Goal: Task Accomplishment & Management: Use online tool/utility

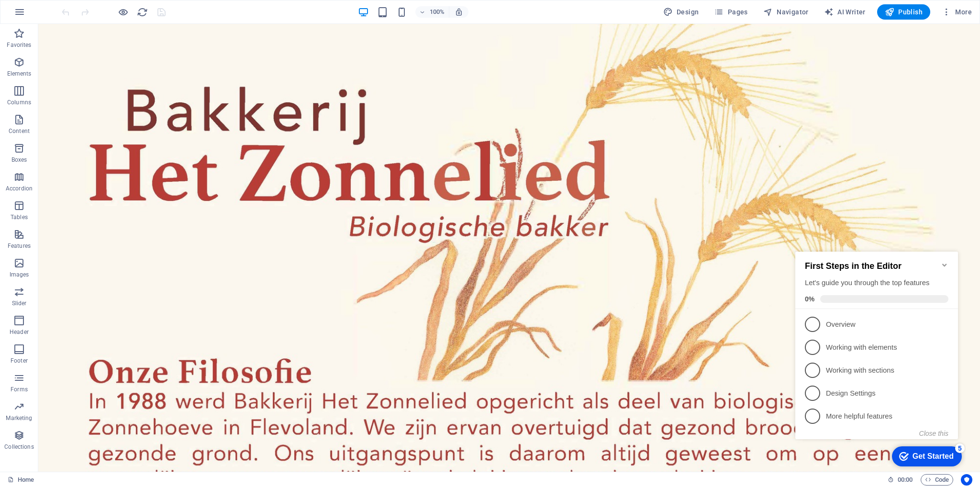
click at [946, 261] on icon "Minimize checklist" at bounding box center [945, 265] width 8 height 8
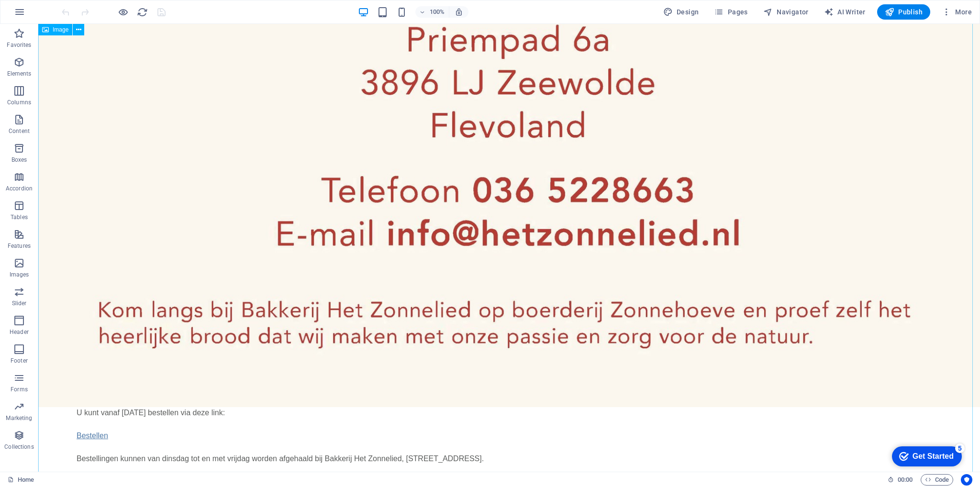
scroll to position [2289, 0]
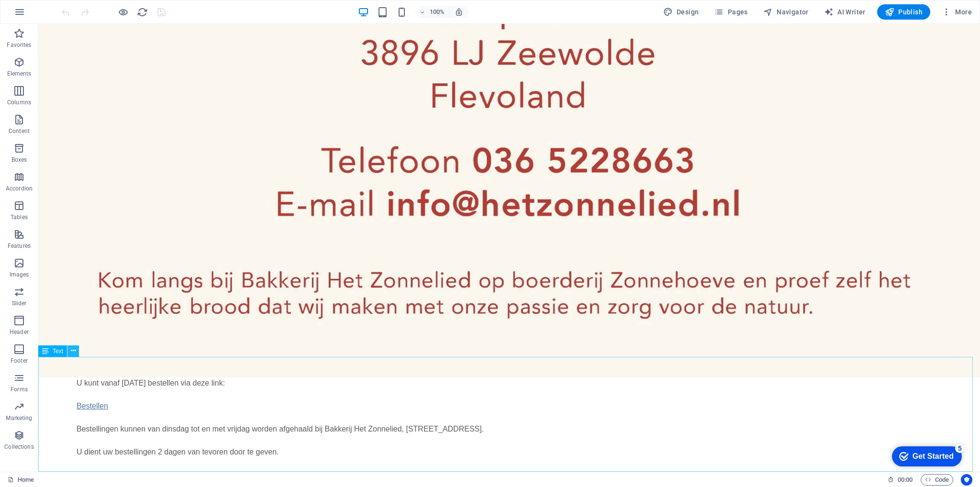
click at [73, 350] on icon at bounding box center [73, 351] width 5 height 10
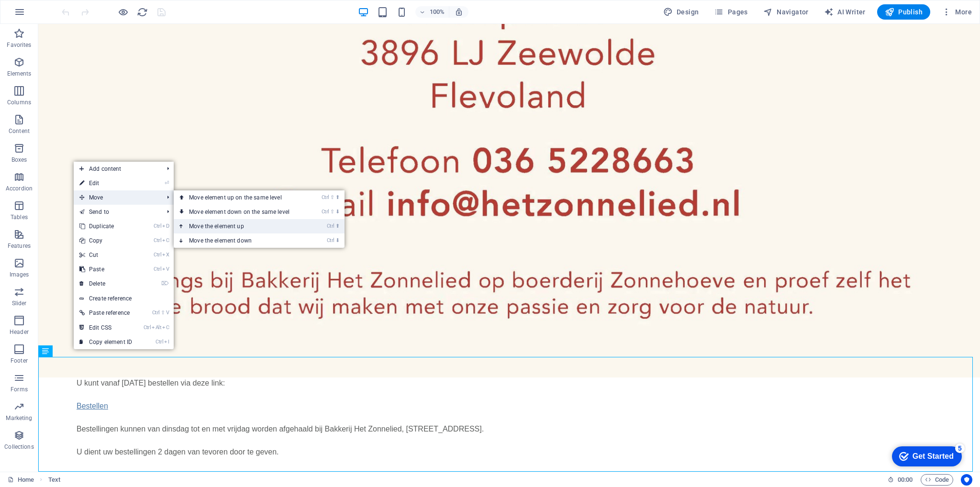
click at [229, 225] on link "Ctrl ⬆ Move the element up" at bounding box center [241, 226] width 135 height 14
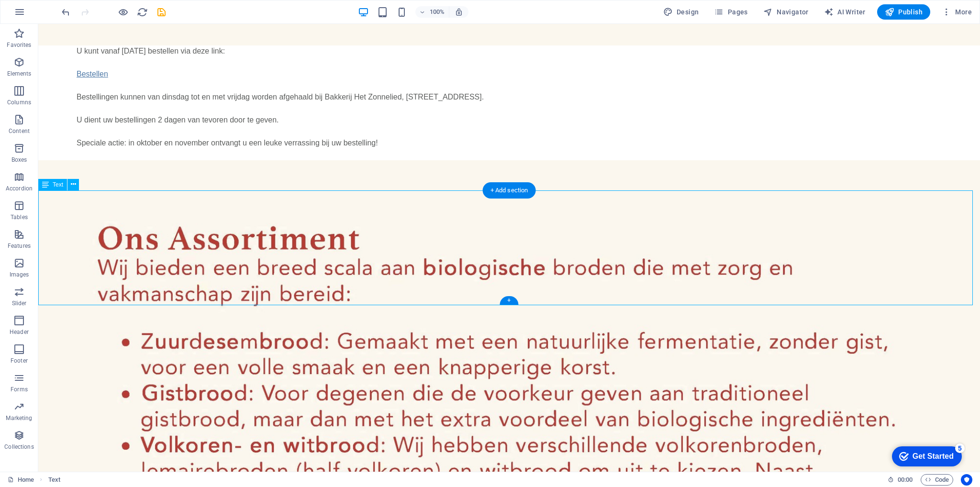
scroll to position [1144, 0]
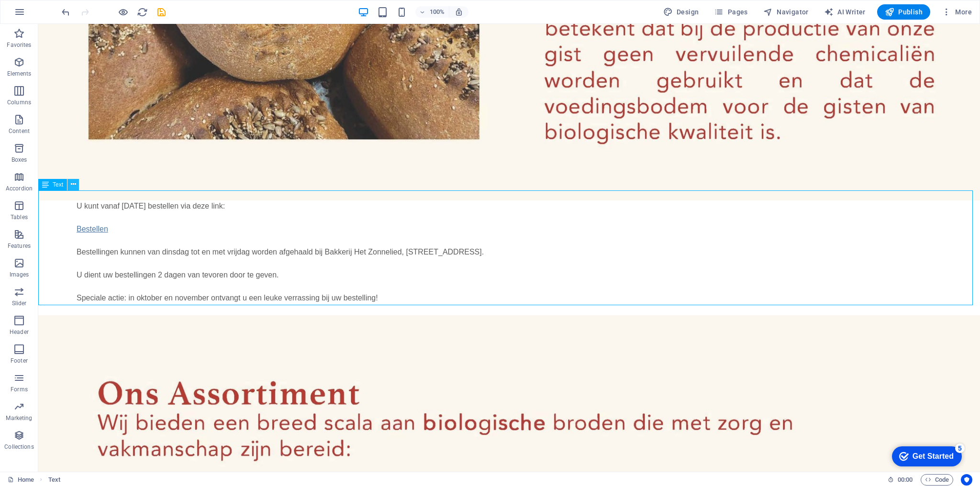
click at [76, 185] on button at bounding box center [72, 184] width 11 height 11
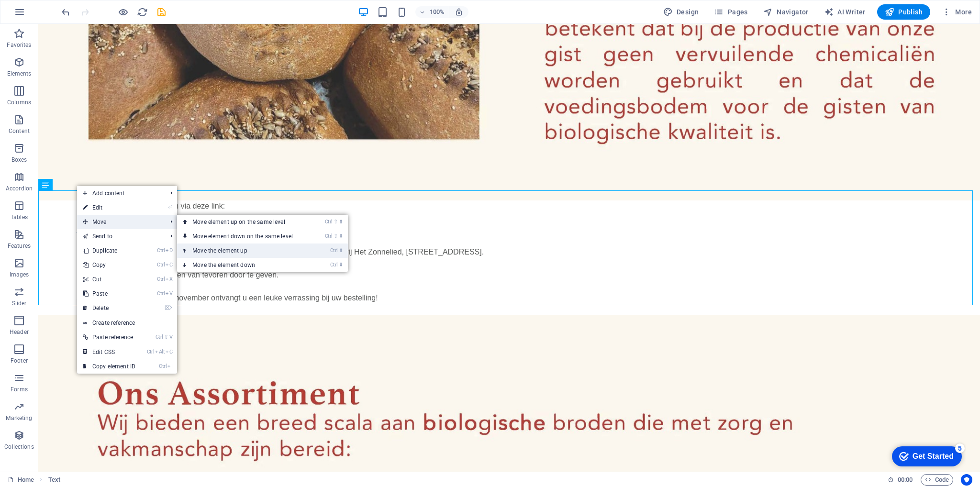
click at [235, 249] on link "Ctrl ⬆ Move the element up" at bounding box center [244, 251] width 135 height 14
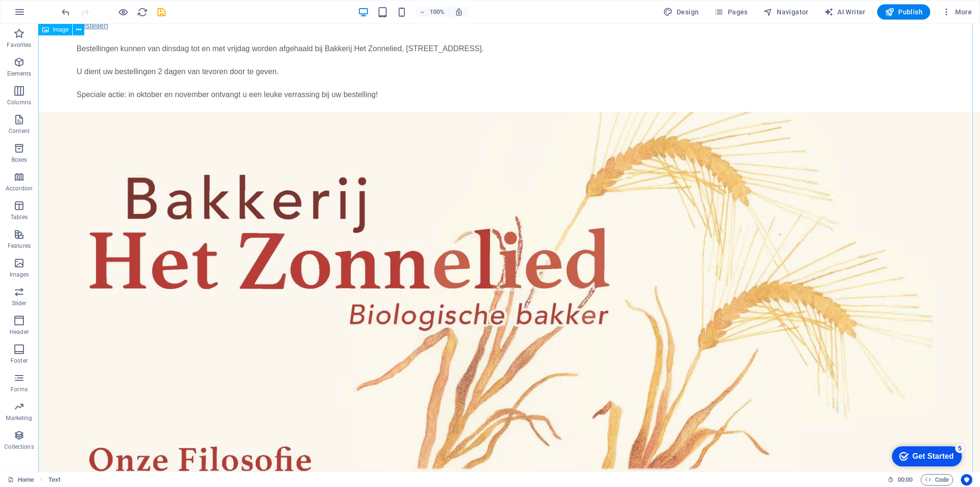
scroll to position [0, 0]
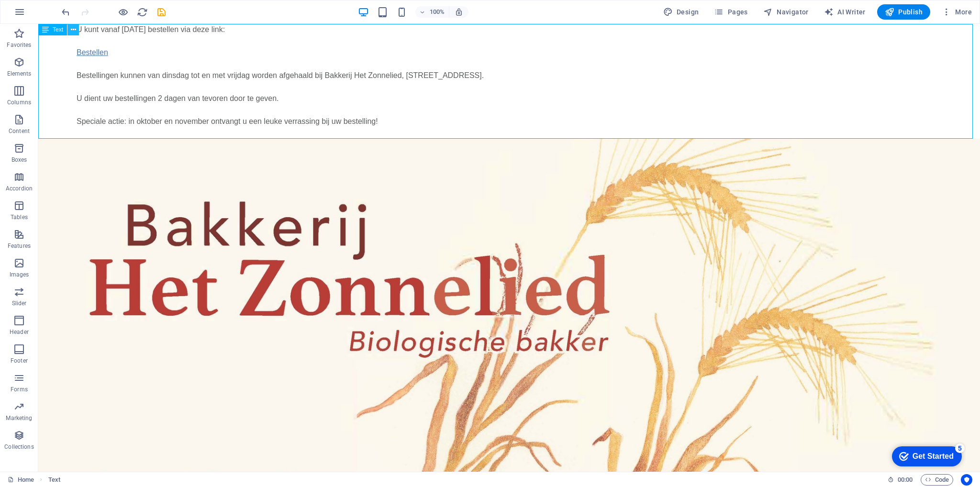
click at [74, 31] on icon at bounding box center [73, 30] width 5 height 10
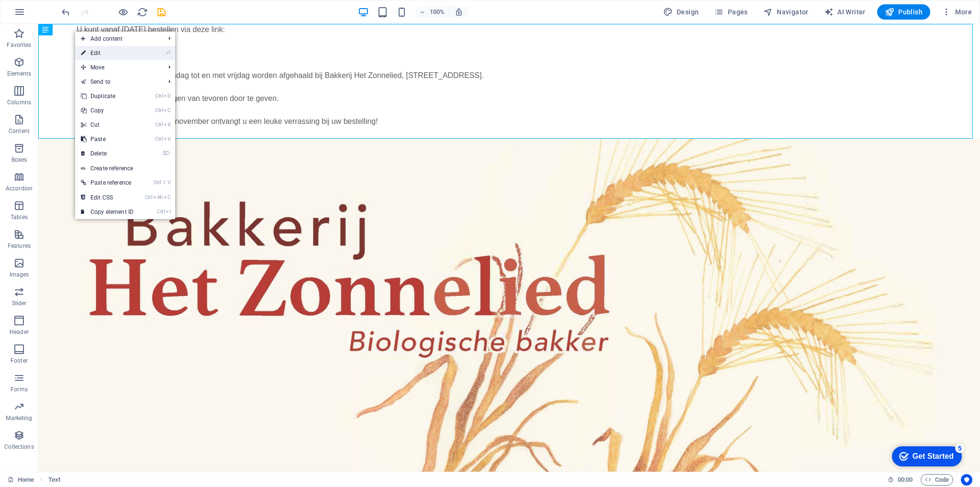
click at [98, 51] on link "⏎ Edit" at bounding box center [107, 53] width 64 height 14
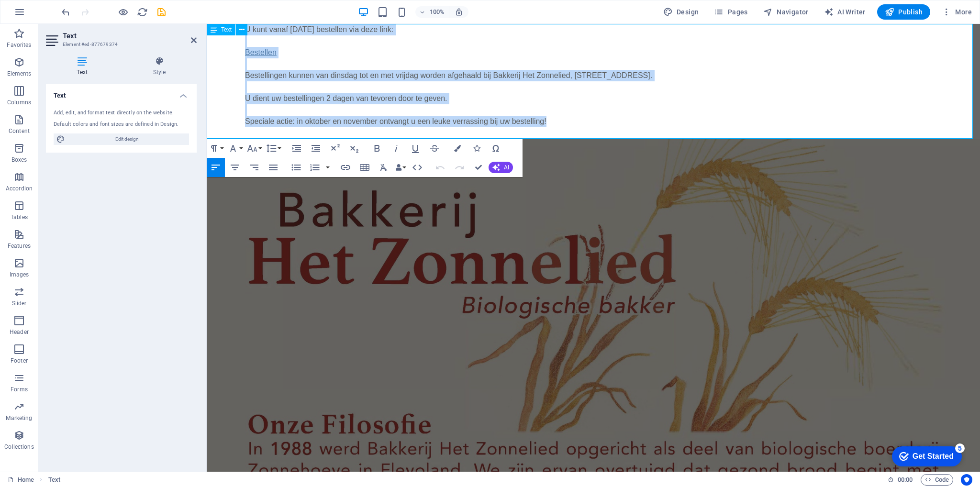
drag, startPoint x: 570, startPoint y: 123, endPoint x: 235, endPoint y: 31, distance: 348.0
click at [235, 31] on div "U kunt vanaf [DATE] bestellen via deze link: Bestellen Bestellingen kunnen van …" at bounding box center [593, 81] width 773 height 115
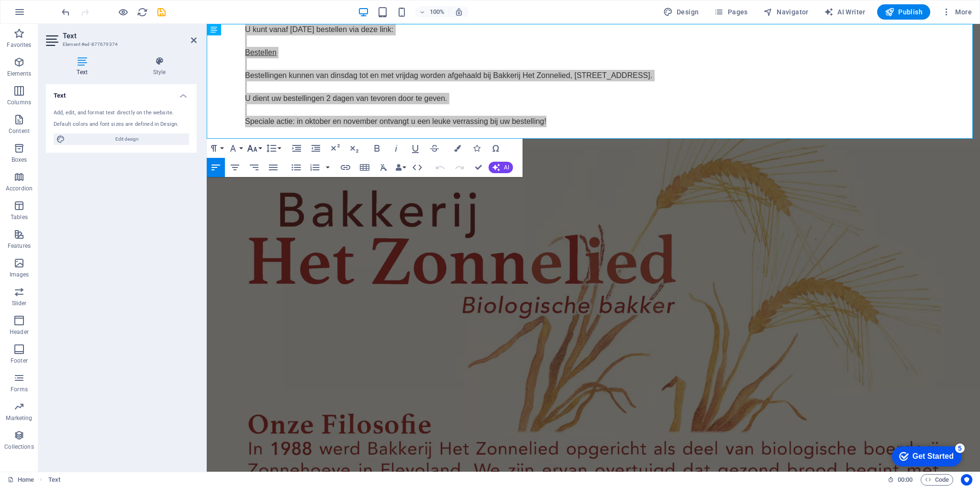
click at [259, 147] on button "Font Size" at bounding box center [254, 148] width 18 height 19
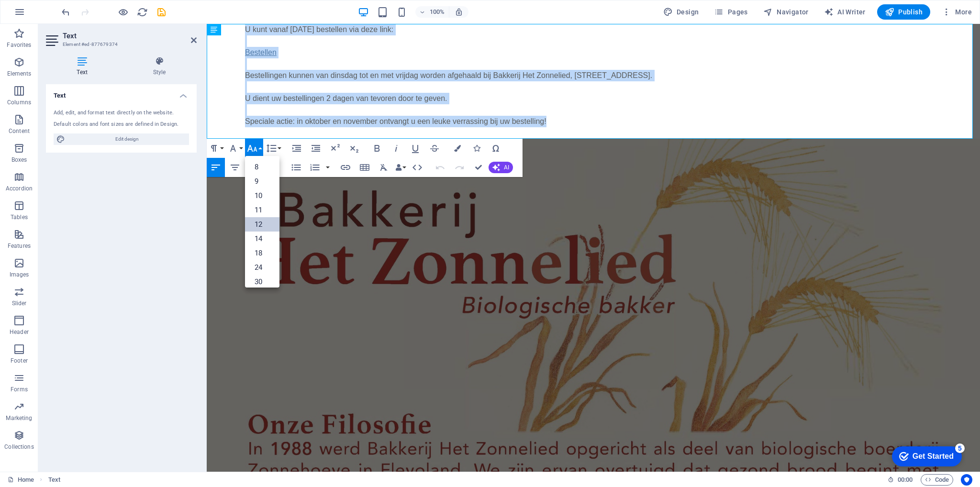
click at [262, 221] on link "12" at bounding box center [262, 224] width 34 height 14
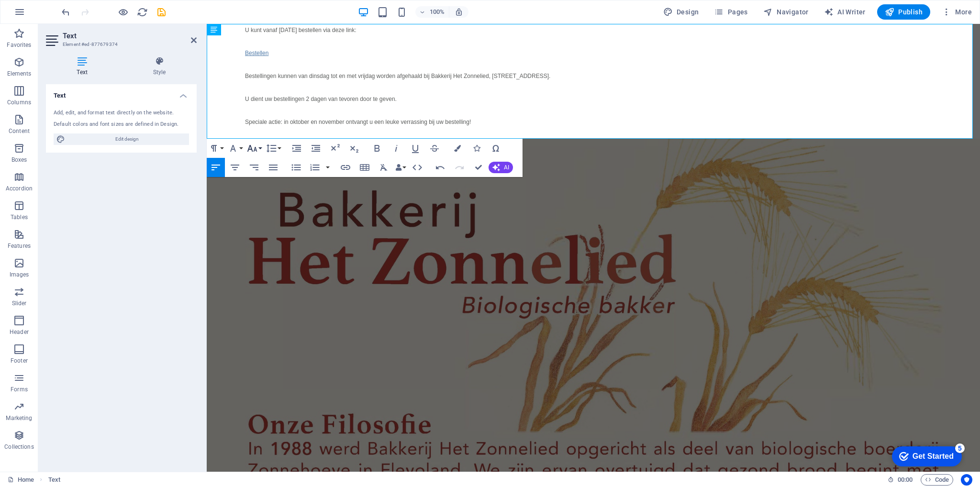
click at [259, 147] on button "Font Size" at bounding box center [254, 148] width 18 height 19
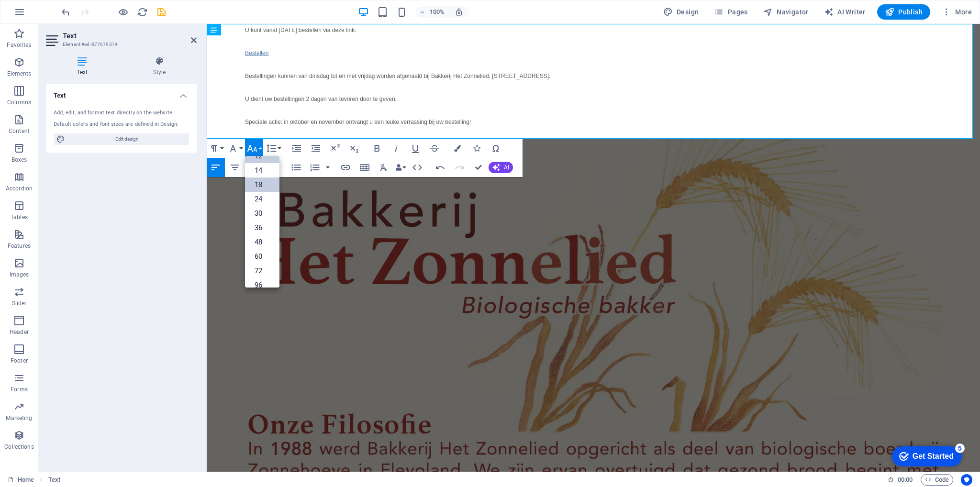
click at [263, 181] on link "18" at bounding box center [262, 185] width 34 height 14
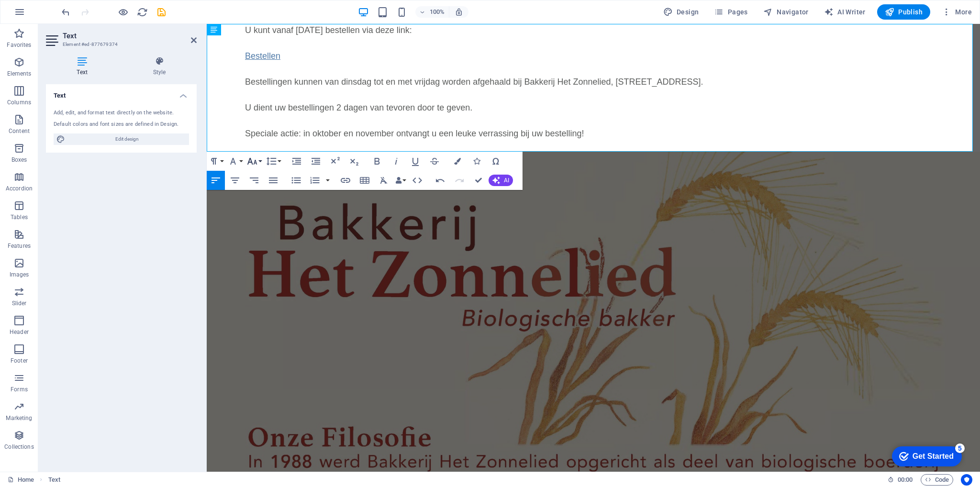
click at [260, 158] on button "Font Size" at bounding box center [254, 161] width 18 height 19
click at [263, 201] on link "24" at bounding box center [262, 204] width 34 height 14
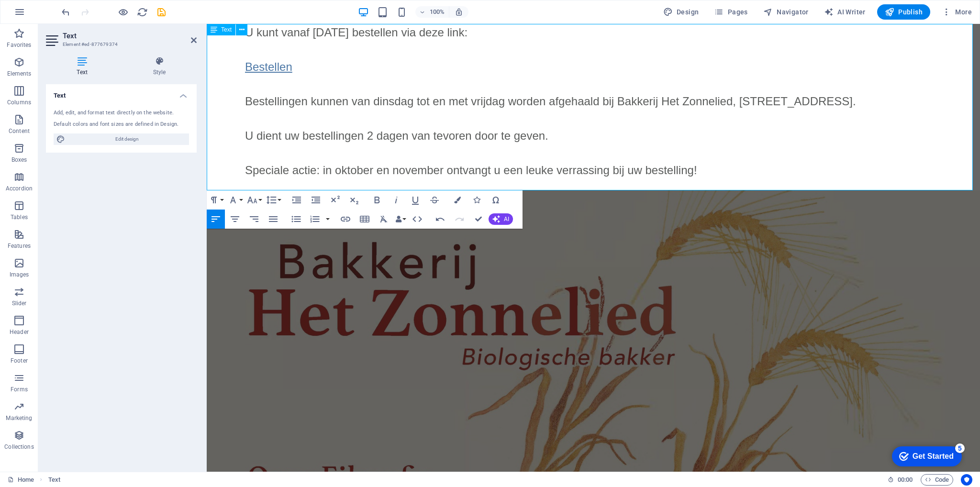
click at [346, 64] on p "U kunt vanaf [DATE] bestellen via deze link: Bestellen Bestellingen kunnen van …" at bounding box center [612, 101] width 735 height 155
drag, startPoint x: 267, startPoint y: 68, endPoint x: 469, endPoint y: 63, distance: 201.6
click at [469, 63] on p "U kunt vanaf [DATE] bestellen via deze link: Bestellen Bestellingen kunnen van …" at bounding box center [612, 101] width 735 height 155
click at [270, 45] on icon "button" at bounding box center [268, 46] width 7 height 7
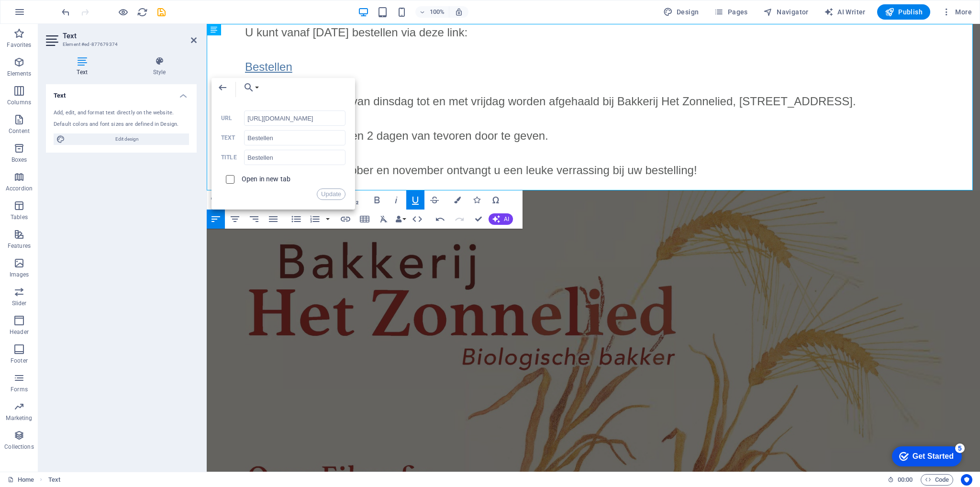
scroll to position [0, 0]
click at [228, 179] on input "checkbox" at bounding box center [228, 178] width 9 height 9
checkbox input "true"
drag, startPoint x: 453, startPoint y: 142, endPoint x: 480, endPoint y: 117, distance: 36.2
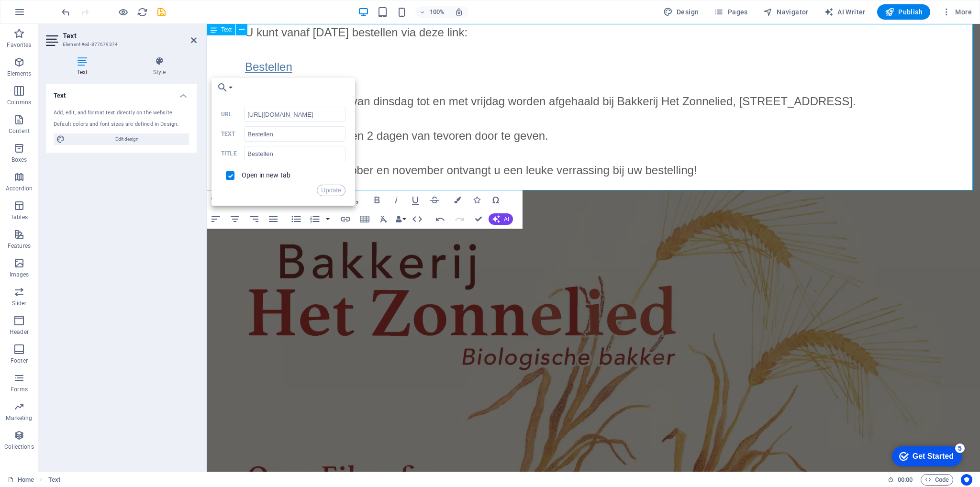
scroll to position [0, 0]
paste input "://webshop.bakkerijhetzonnelied"
type input "[URL][DOMAIN_NAME]"
click at [327, 190] on button "Update" at bounding box center [331, 190] width 29 height 11
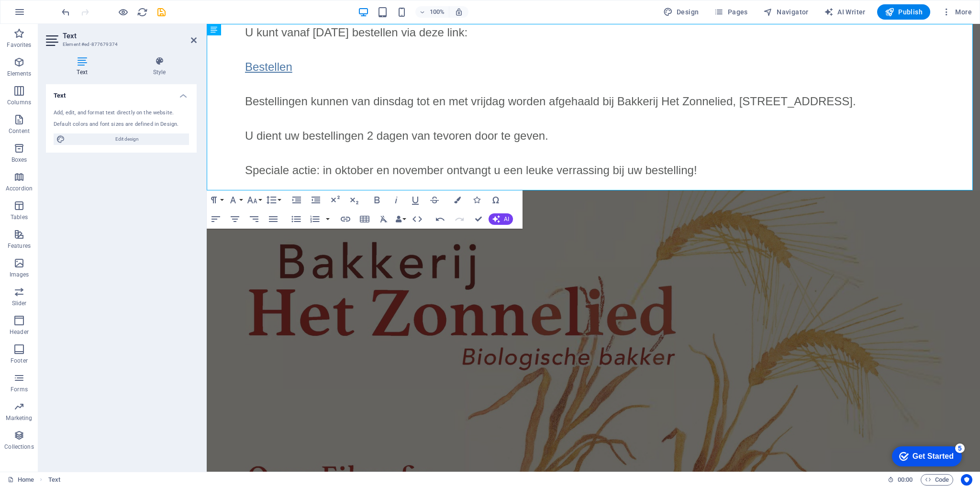
scroll to position [0, 0]
click at [505, 34] on p "U kunt vanaf [DATE] bestellen via deze link: Bestellen Bestellingen kunnen van …" at bounding box center [612, 101] width 735 height 155
click at [451, 32] on span "U kunt vanaf [DATE] bestellen via deze link. Bestellen Bestellingen kunnen van …" at bounding box center [550, 101] width 611 height 151
click at [907, 13] on span "Publish" at bounding box center [904, 12] width 38 height 10
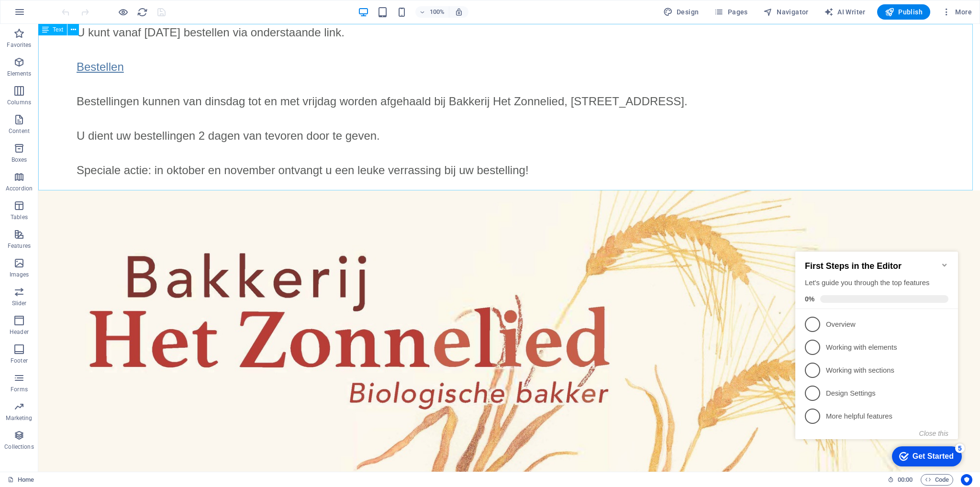
click at [46, 29] on icon at bounding box center [45, 29] width 7 height 11
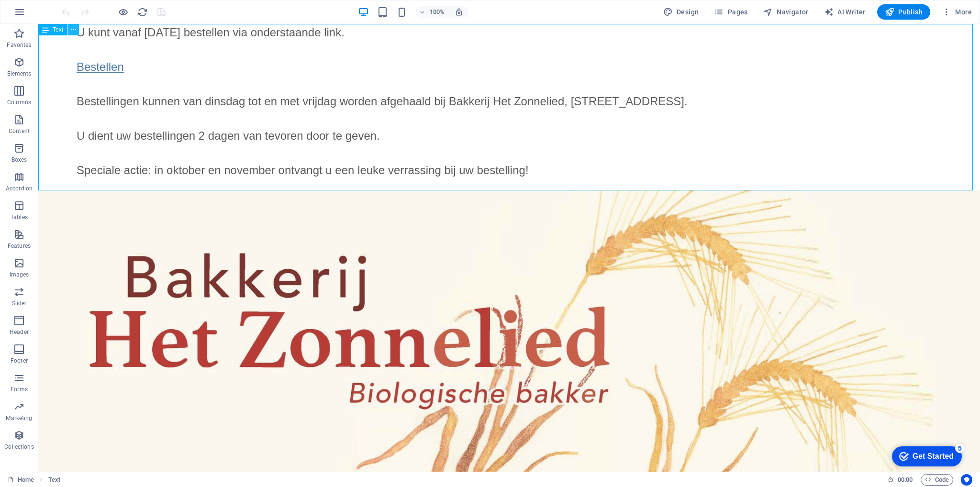
click at [73, 31] on icon at bounding box center [73, 30] width 5 height 10
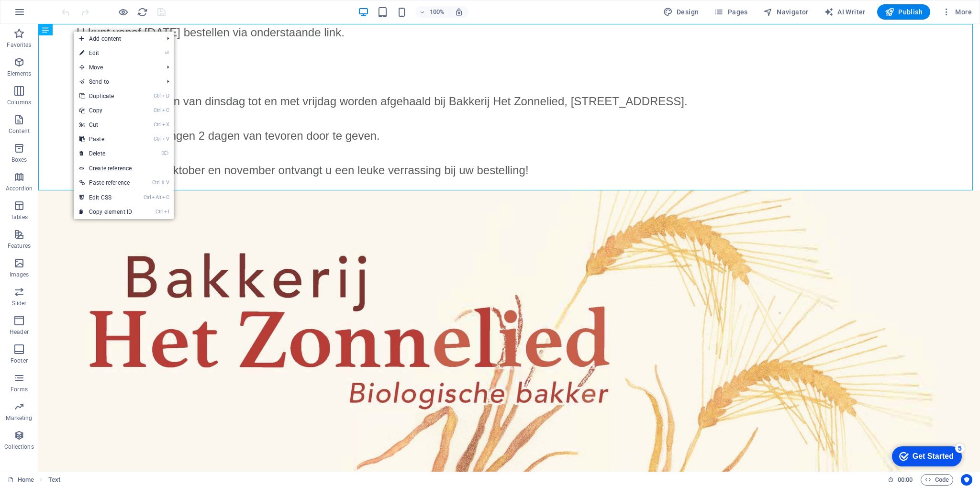
click at [99, 52] on link "⏎ Edit" at bounding box center [106, 53] width 64 height 14
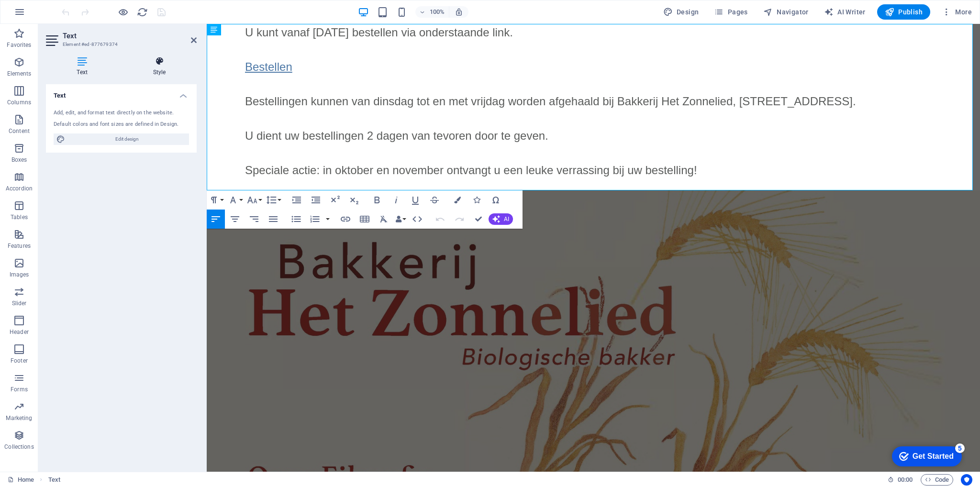
click at [157, 64] on icon at bounding box center [159, 61] width 75 height 10
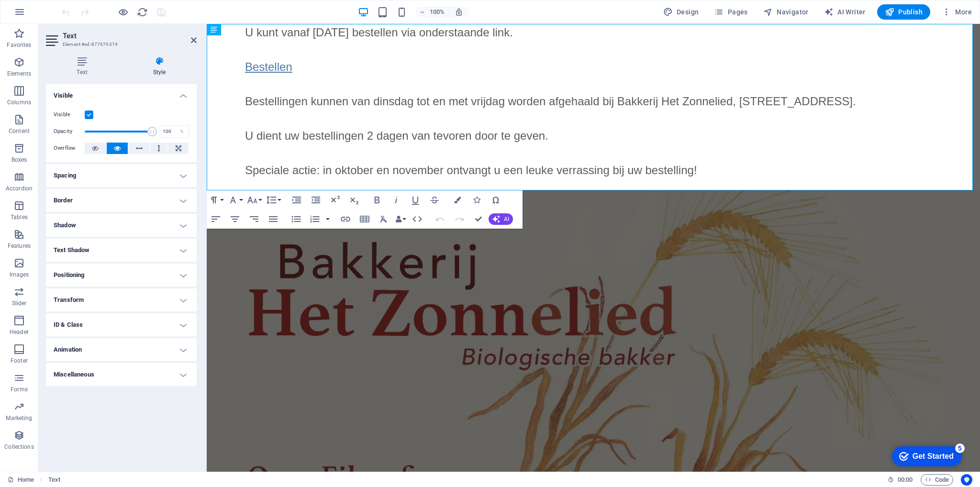
click at [185, 347] on h4 "Animation" at bounding box center [121, 349] width 151 height 23
click at [184, 349] on h4 "Animation" at bounding box center [121, 346] width 151 height 17
click at [182, 373] on h4 "Miscellaneous" at bounding box center [121, 374] width 151 height 23
click at [183, 374] on h4 "Miscellaneous" at bounding box center [121, 371] width 151 height 17
click at [183, 300] on h4 "Transform" at bounding box center [121, 300] width 151 height 23
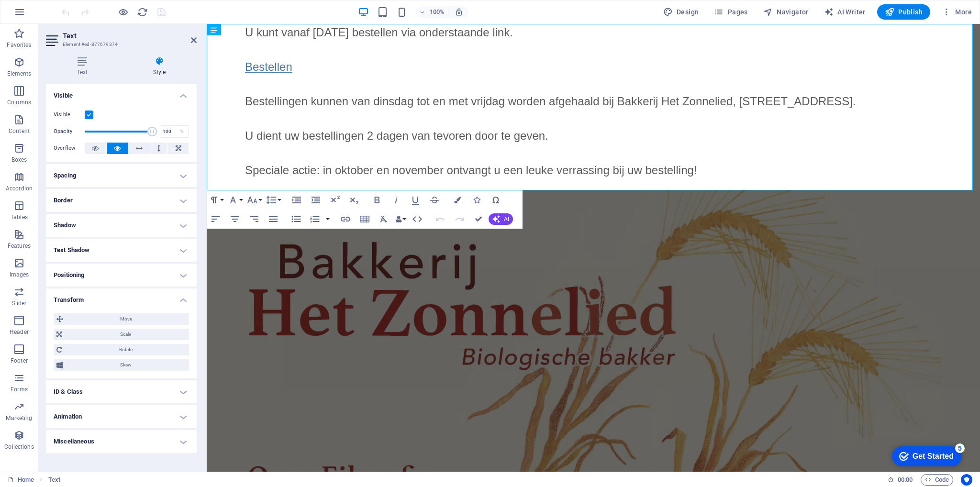
click at [184, 250] on h4 "Text Shadow" at bounding box center [121, 250] width 151 height 23
